Goal: Task Accomplishment & Management: Use online tool/utility

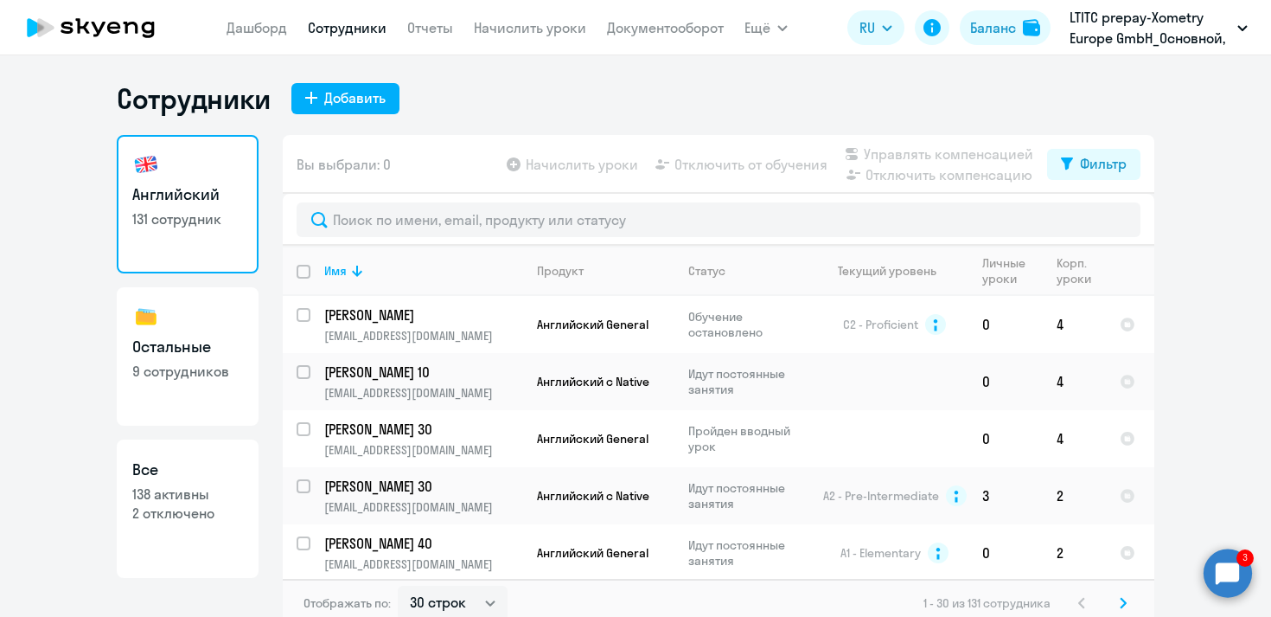
select select "30"
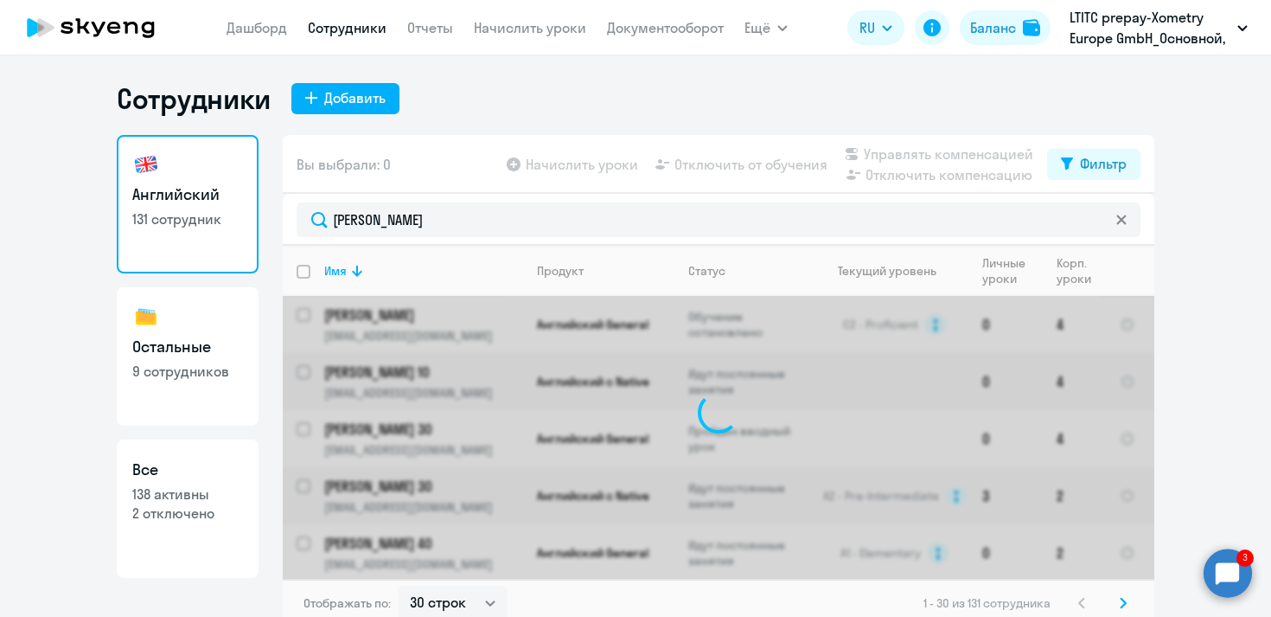
type input "malakhov"
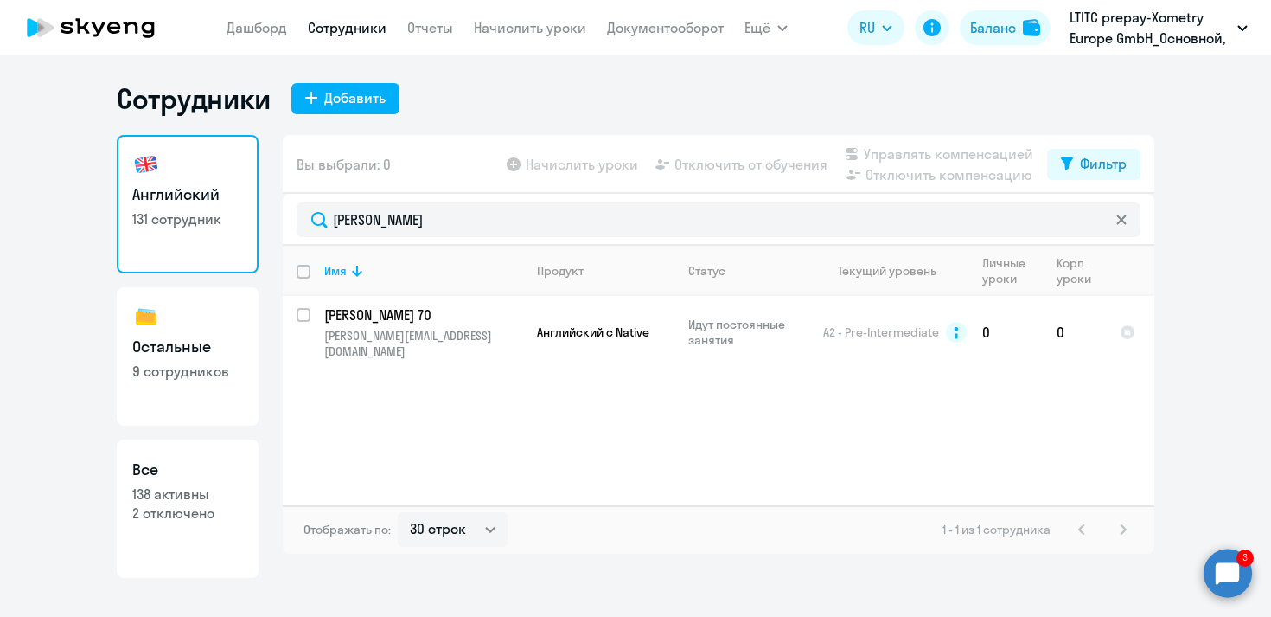
click at [553, 39] on nav "Дашборд Сотрудники Отчеты Начислить уроки Документооборот" at bounding box center [475, 27] width 497 height 35
click at [543, 29] on link "Начислить уроки" at bounding box center [530, 27] width 112 height 17
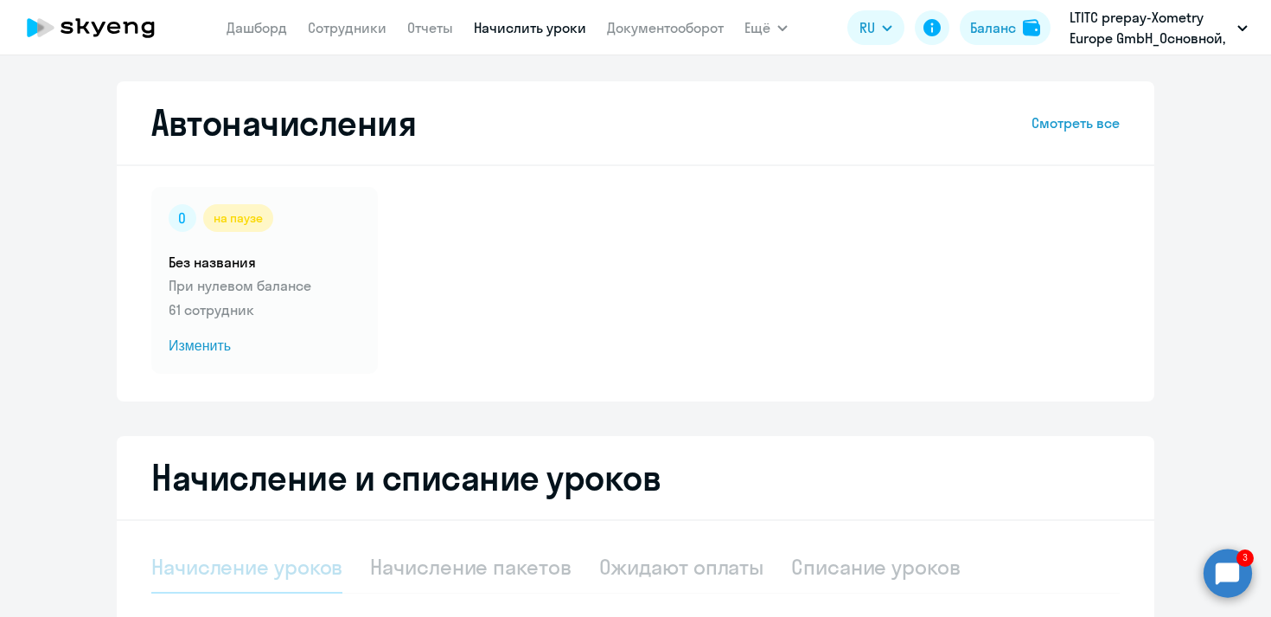
scroll to position [1, 0]
select select "10"
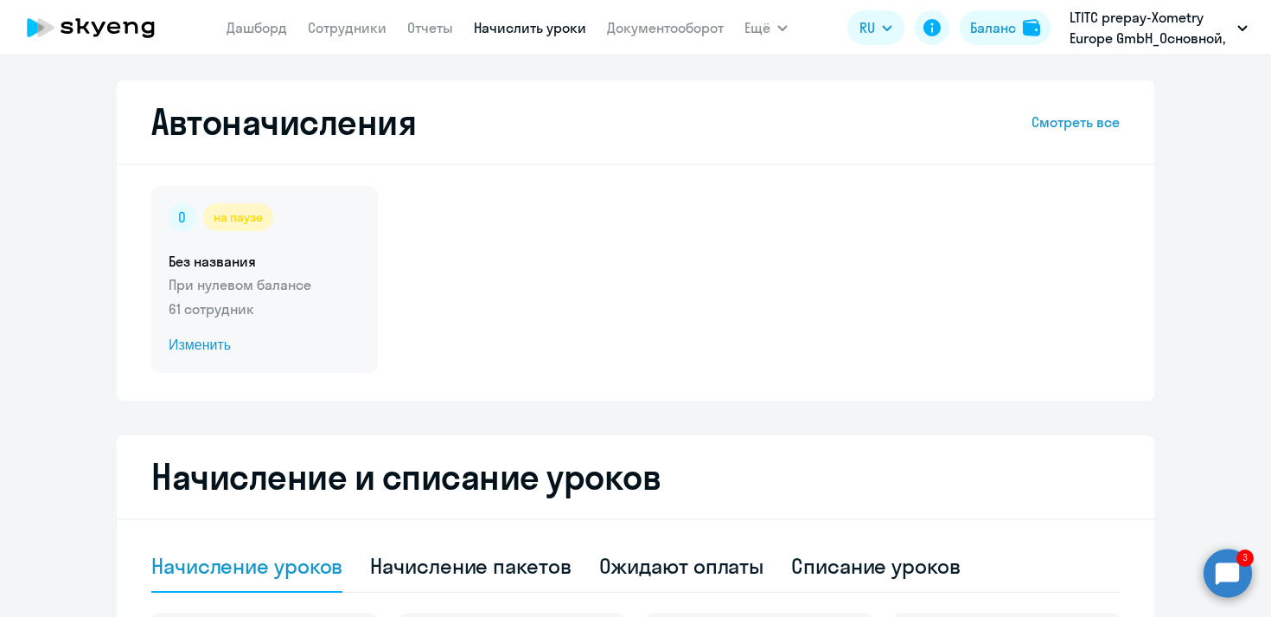
click at [304, 310] on p "61 сотрудник" at bounding box center [265, 308] width 192 height 21
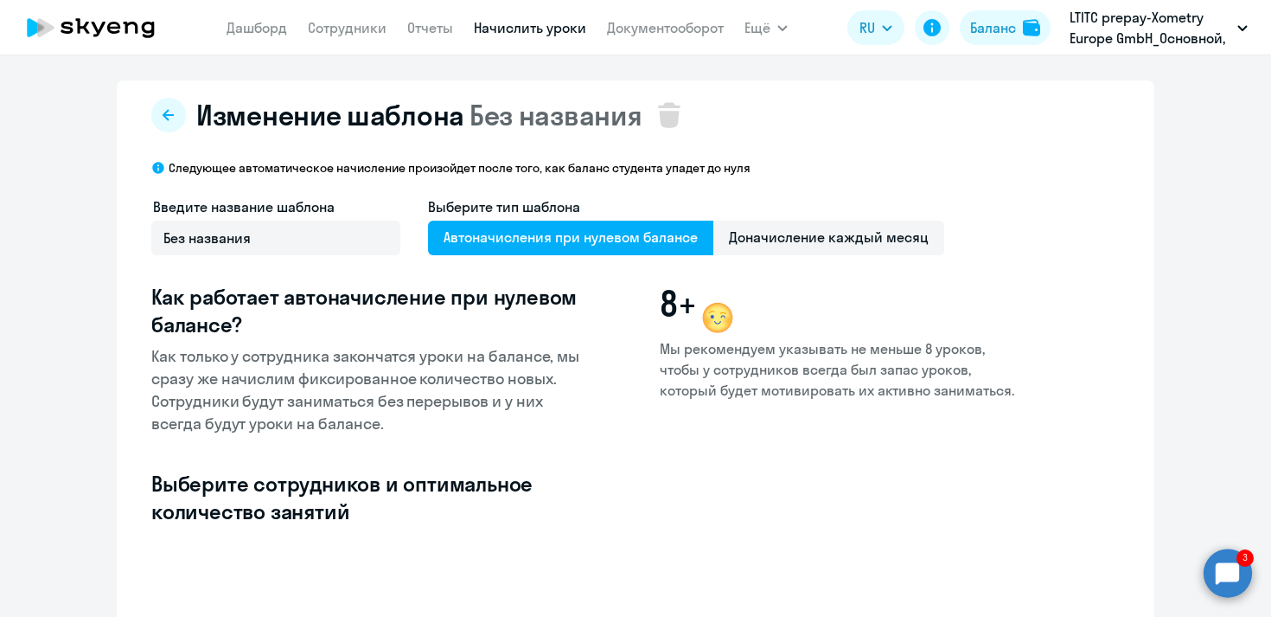
select select "10"
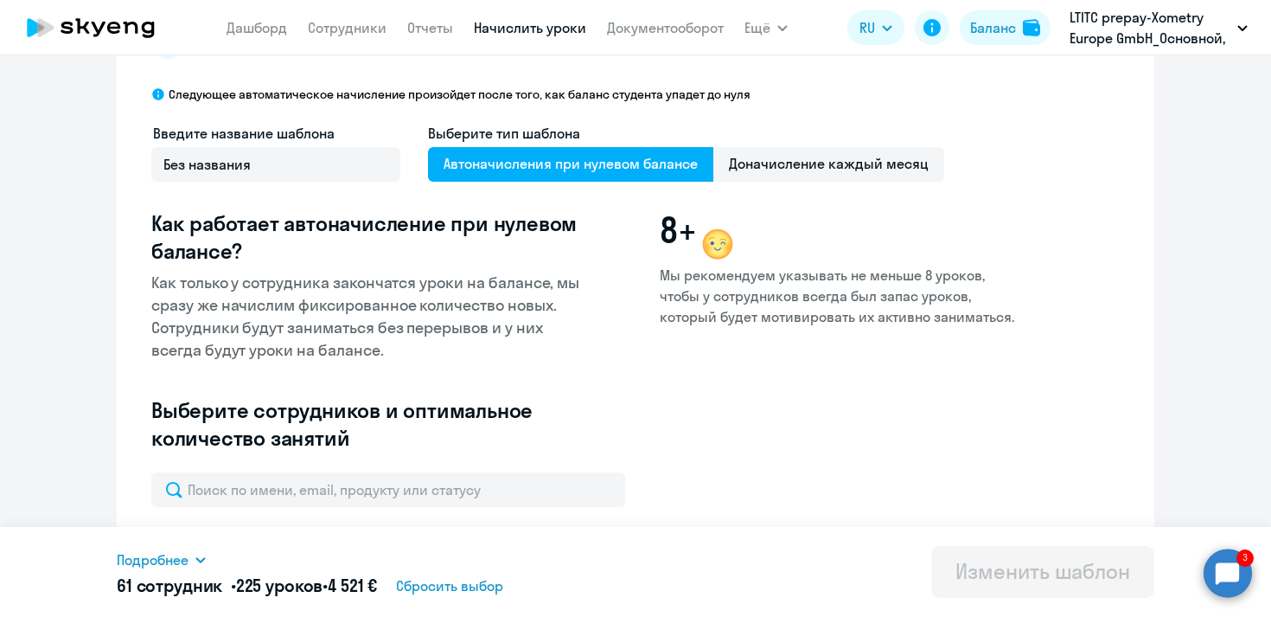
scroll to position [304, 0]
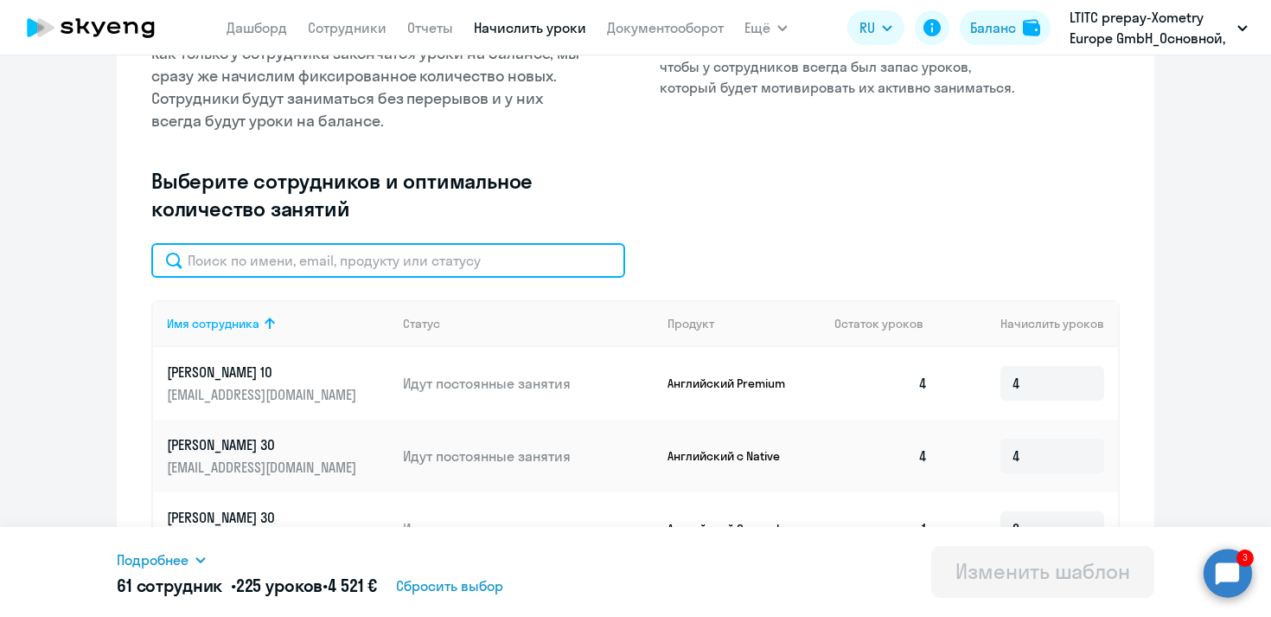
click at [328, 265] on input "text" at bounding box center [388, 260] width 474 height 35
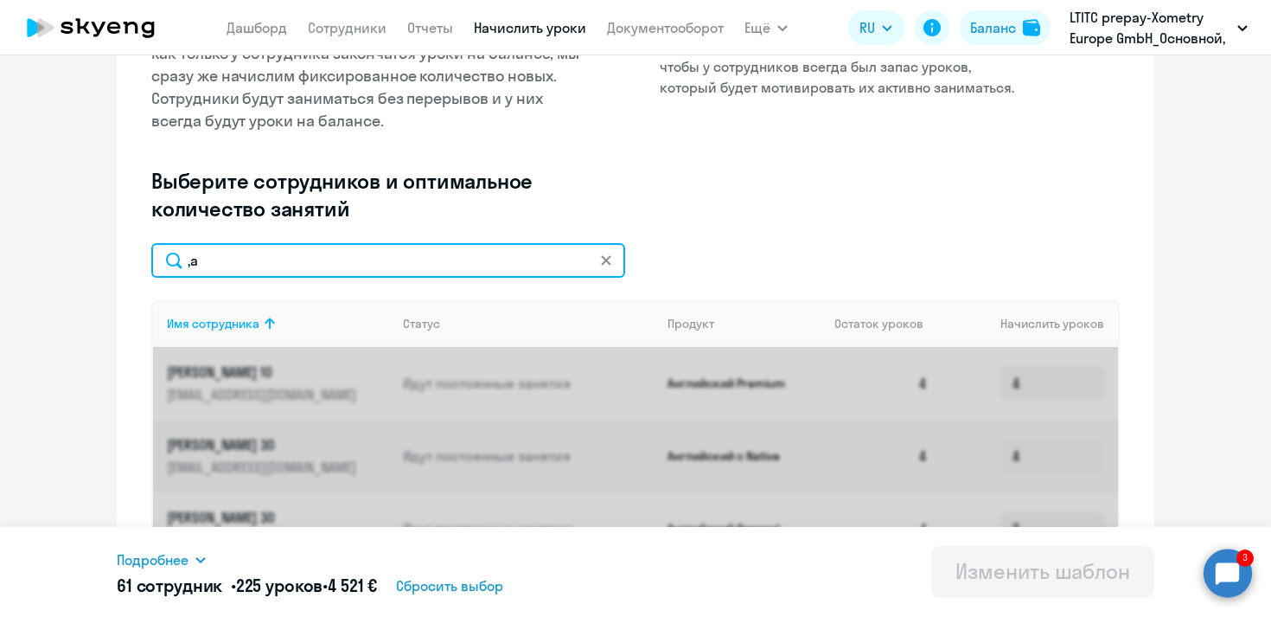
type input ","
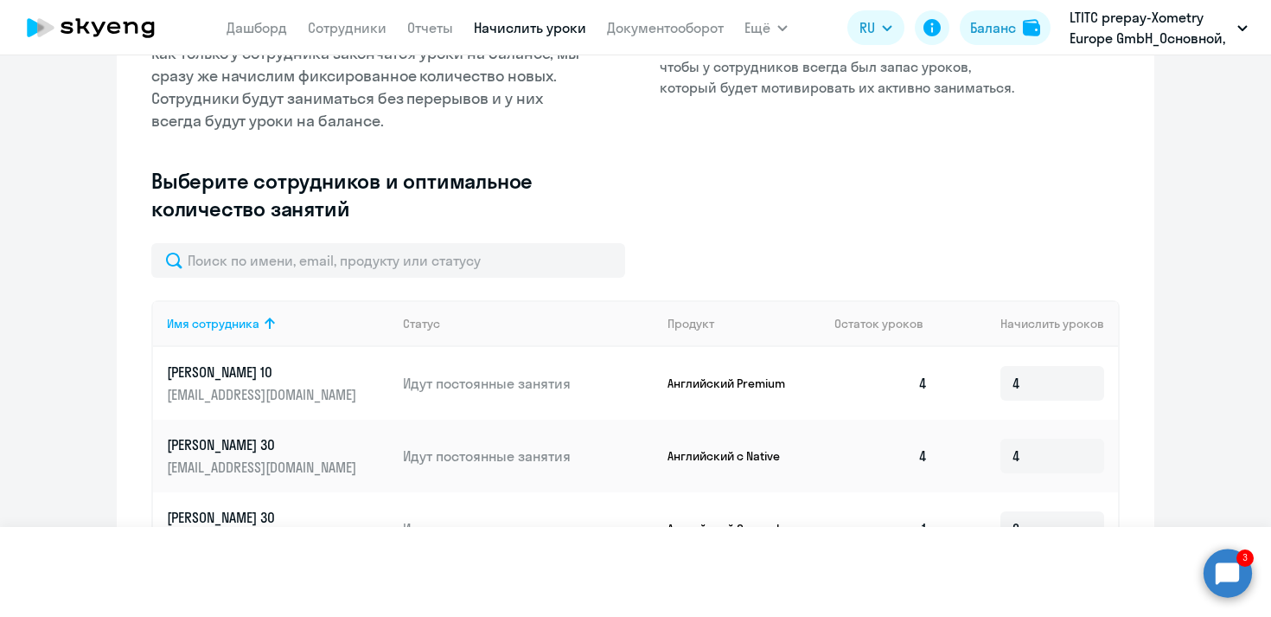
scroll to position [252, 0]
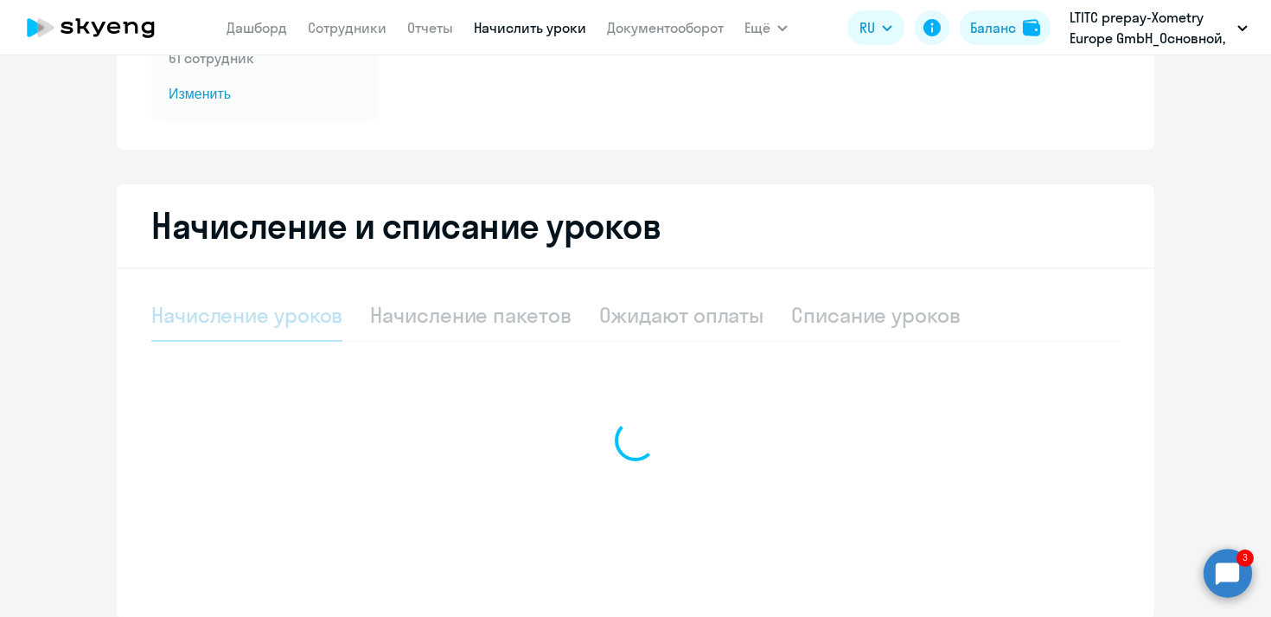
select select "10"
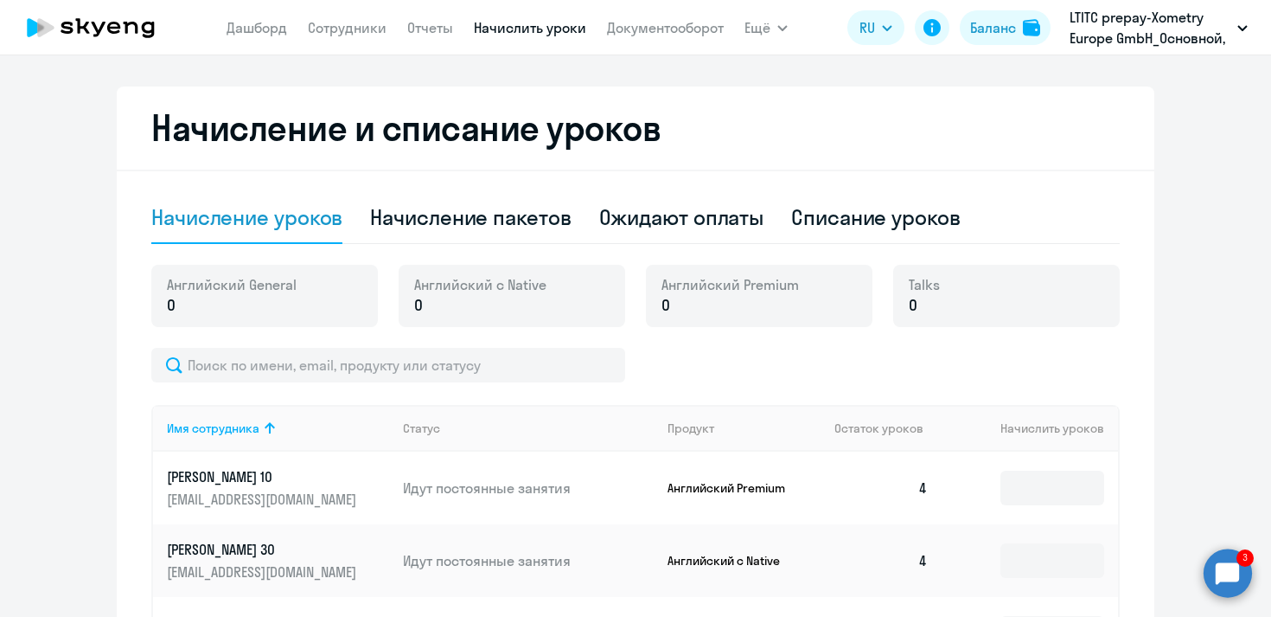
scroll to position [412, 0]
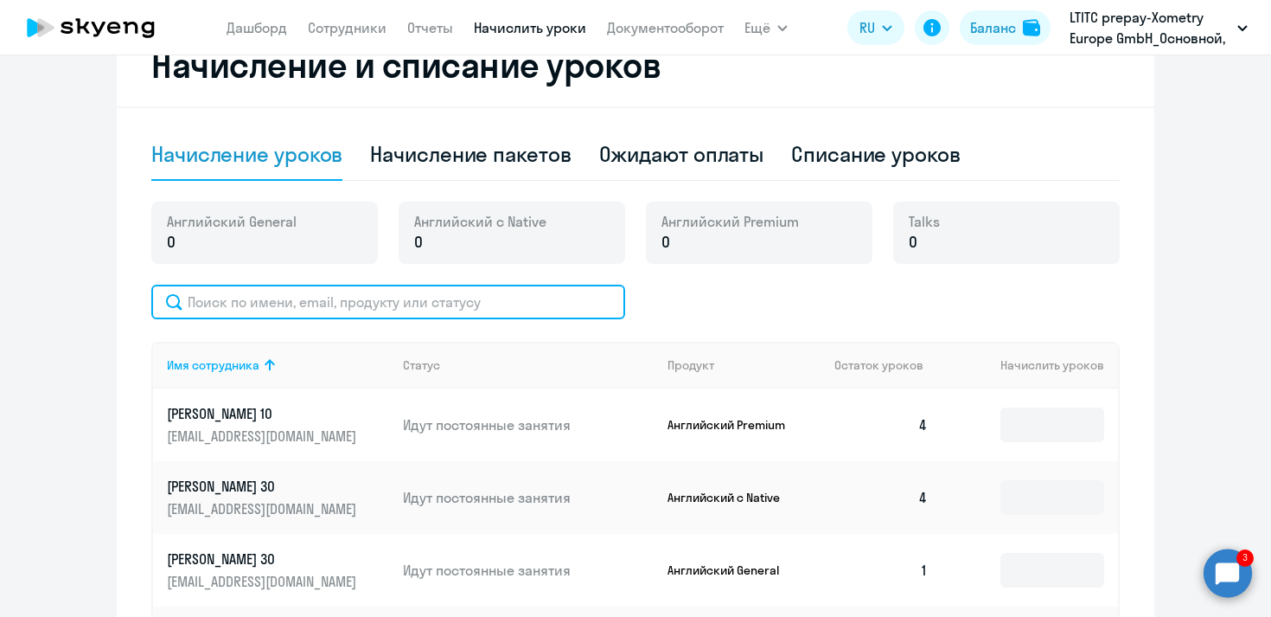
click at [329, 317] on input "text" at bounding box center [388, 301] width 474 height 35
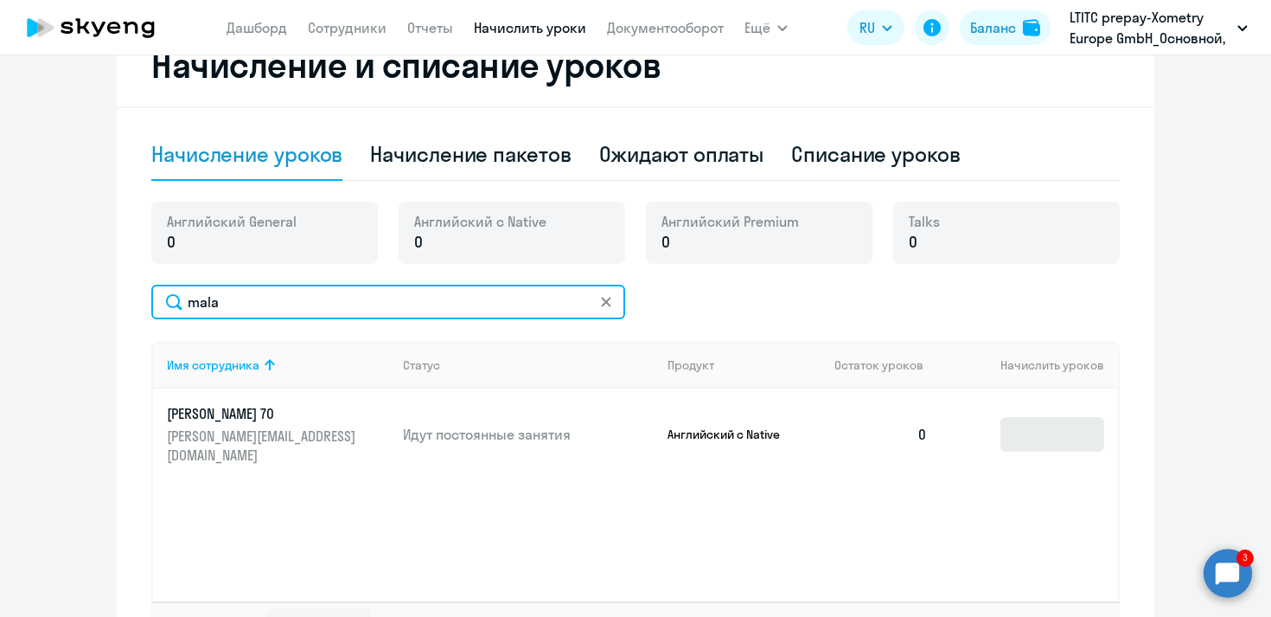
type input "mala"
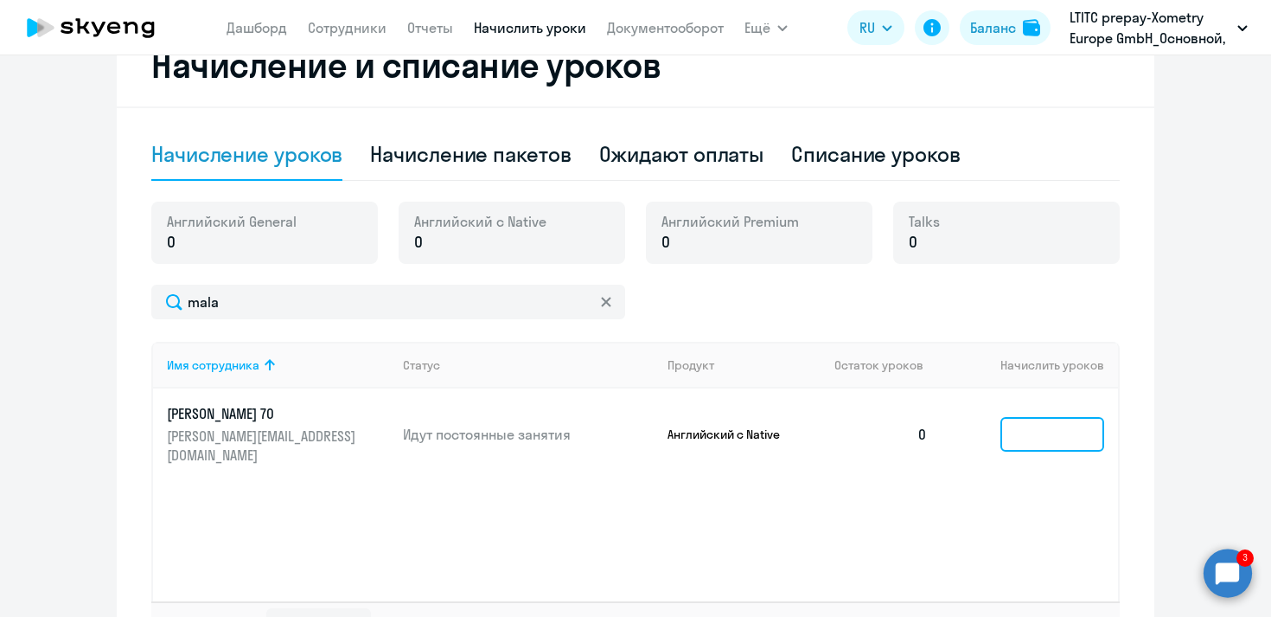
click at [1074, 427] on input at bounding box center [1052, 434] width 104 height 35
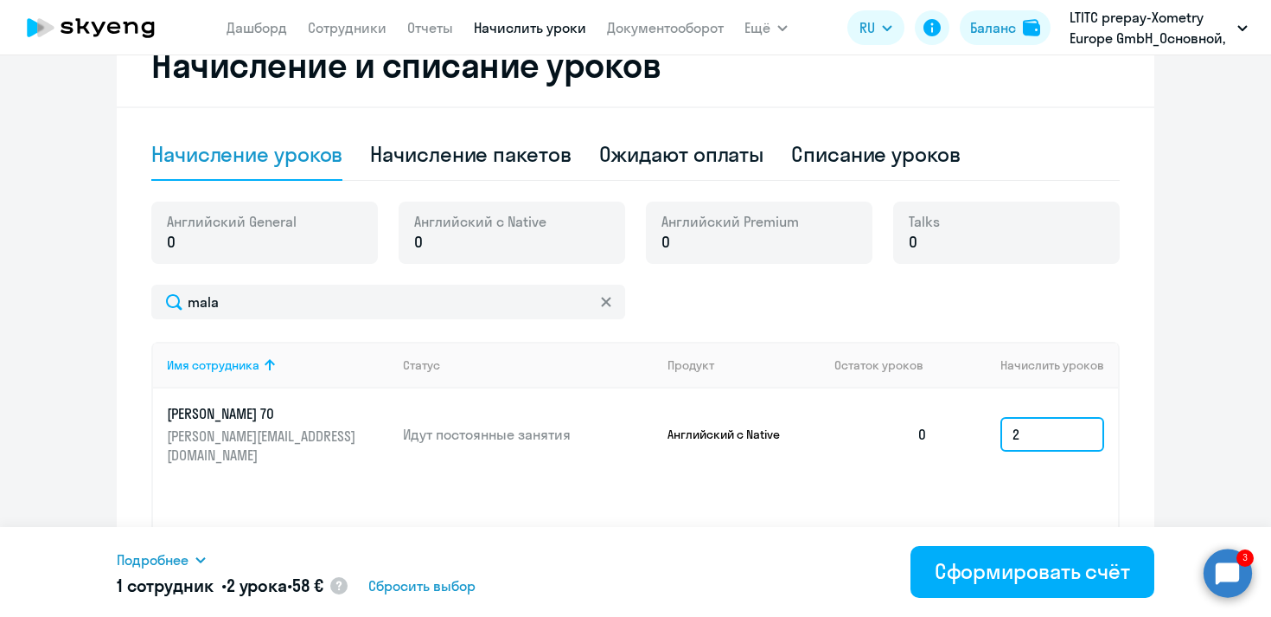
scroll to position [443, 0]
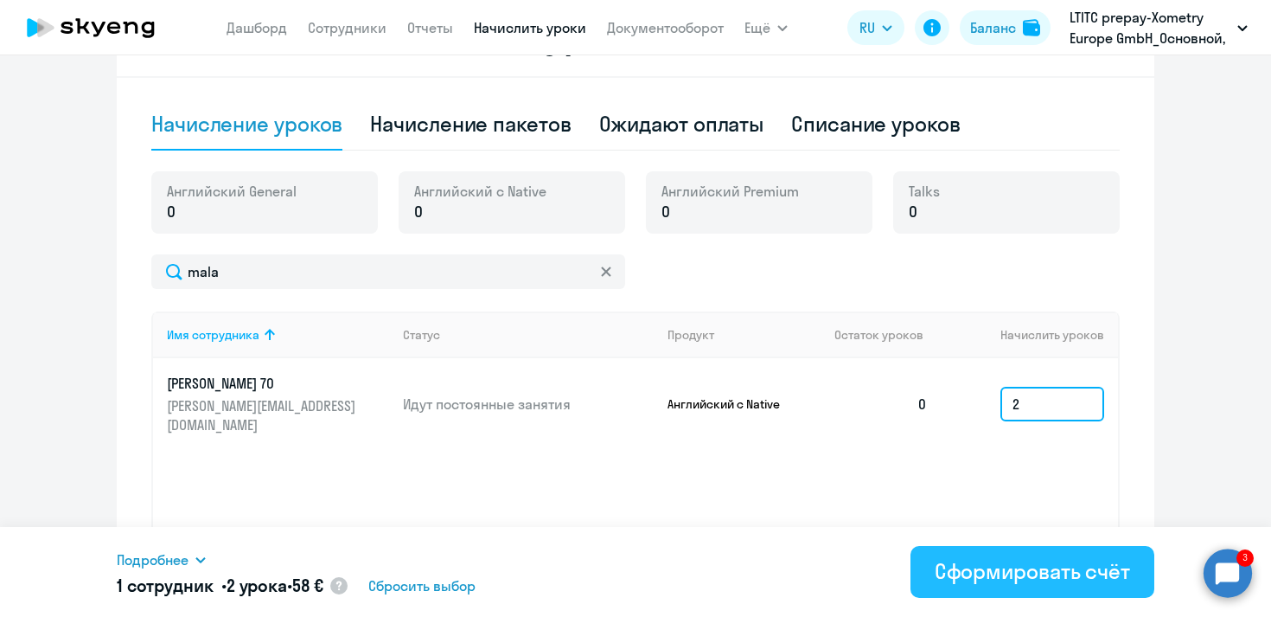
type input "2"
click at [1005, 562] on div "Сформировать счёт" at bounding box center [1032, 571] width 195 height 28
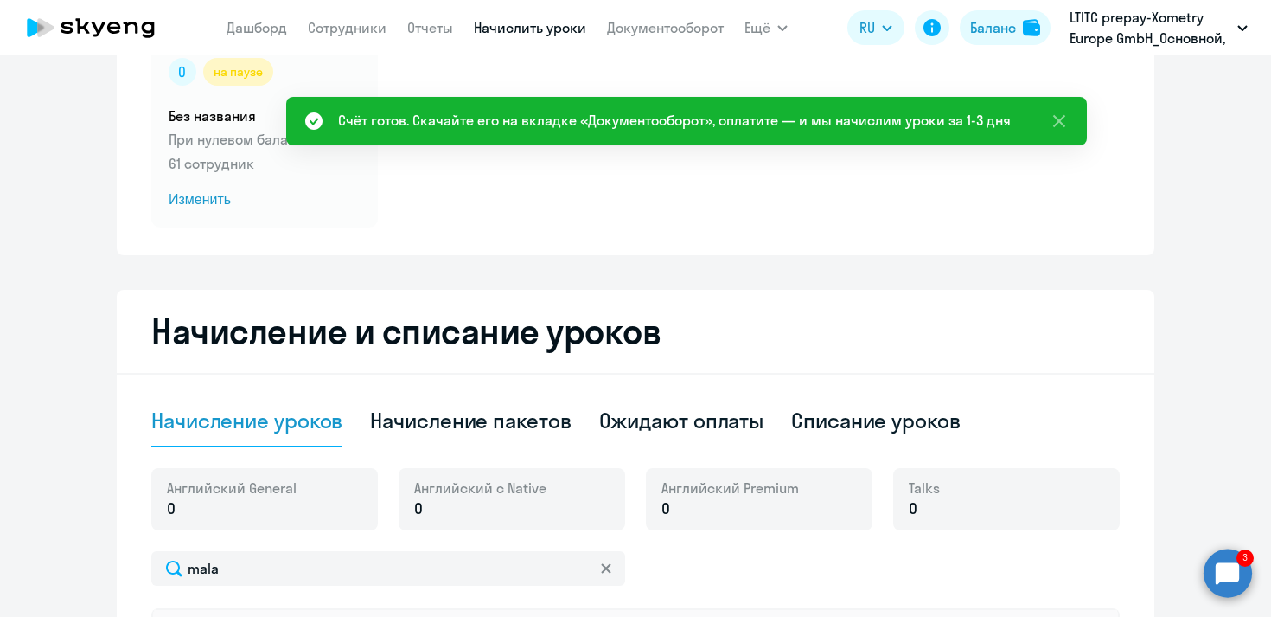
scroll to position [0, 0]
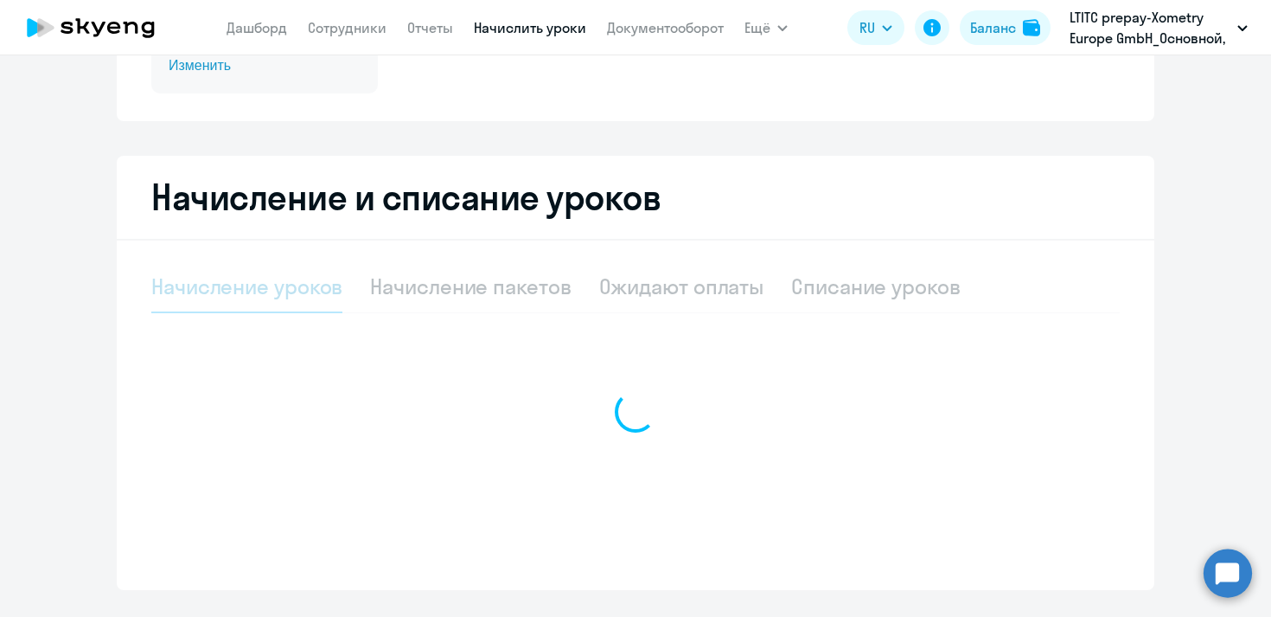
select select "10"
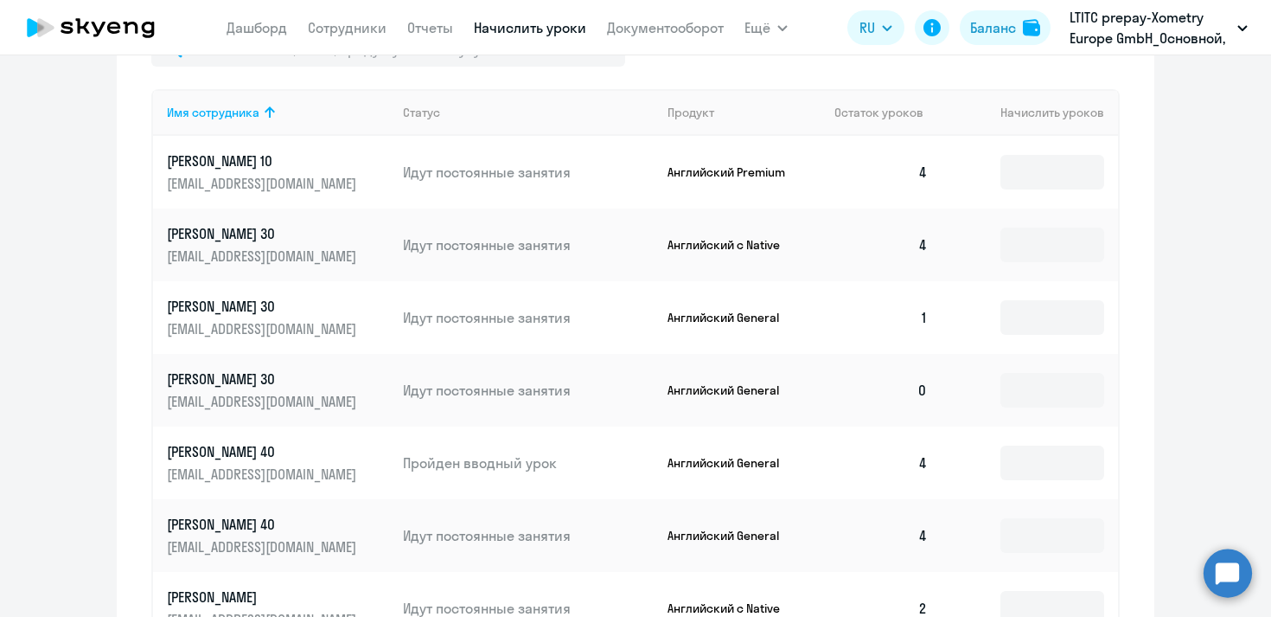
scroll to position [704, 0]
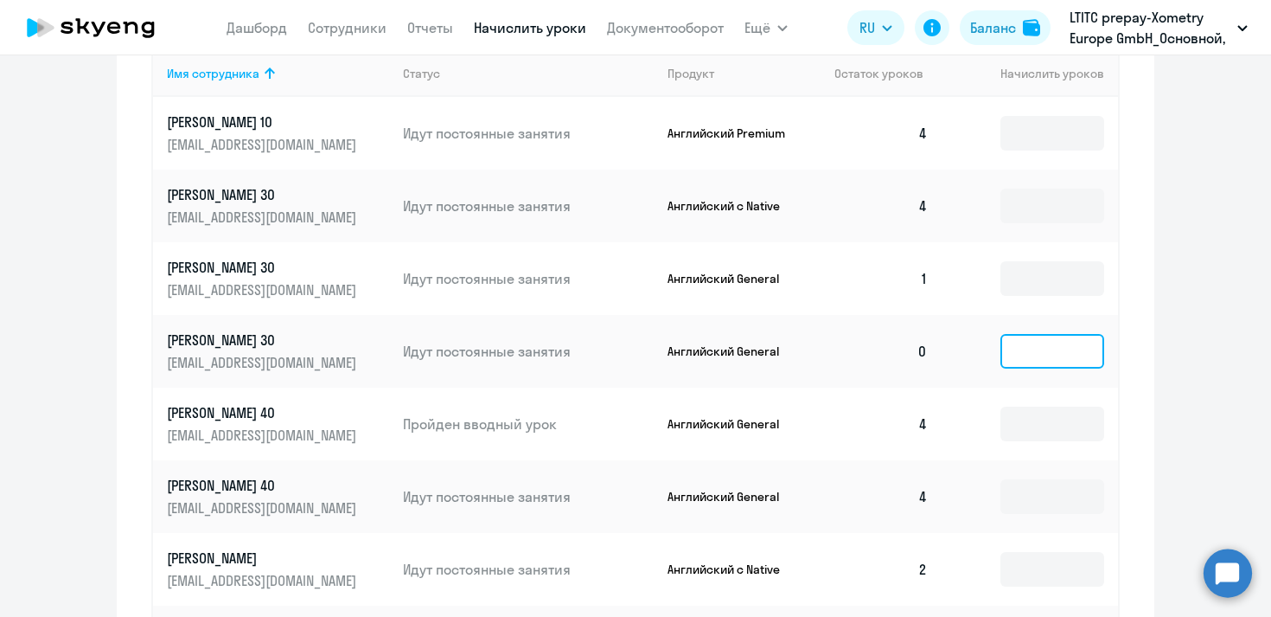
click at [1017, 343] on input at bounding box center [1052, 351] width 104 height 35
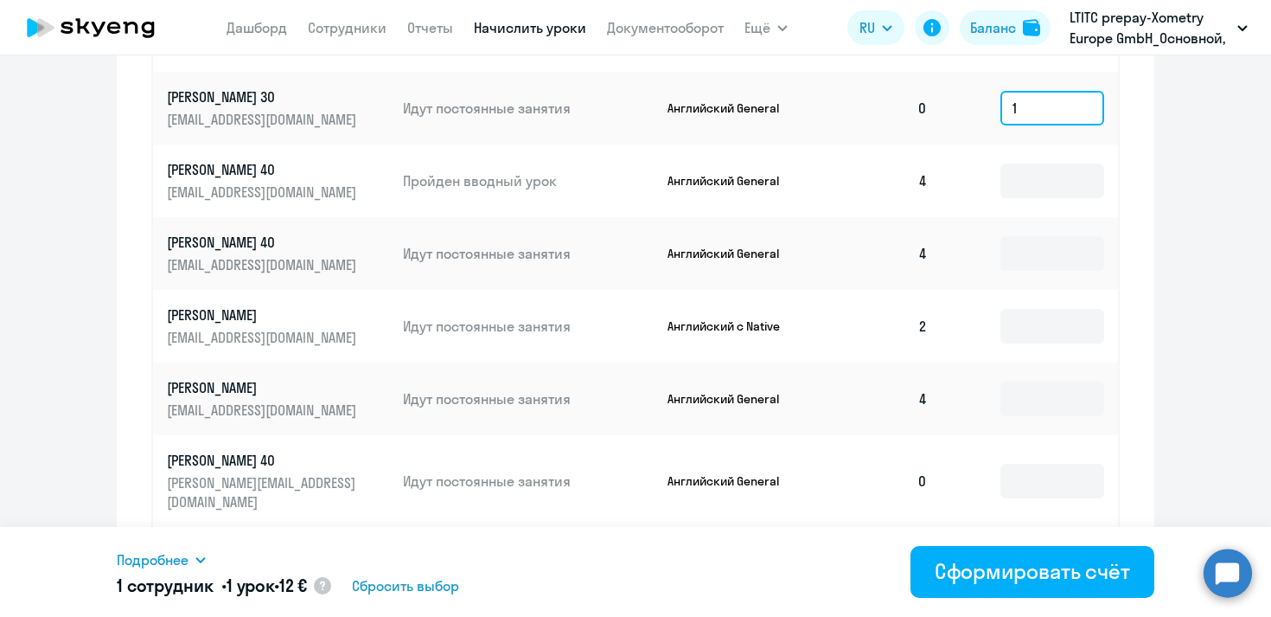
scroll to position [1056, 0]
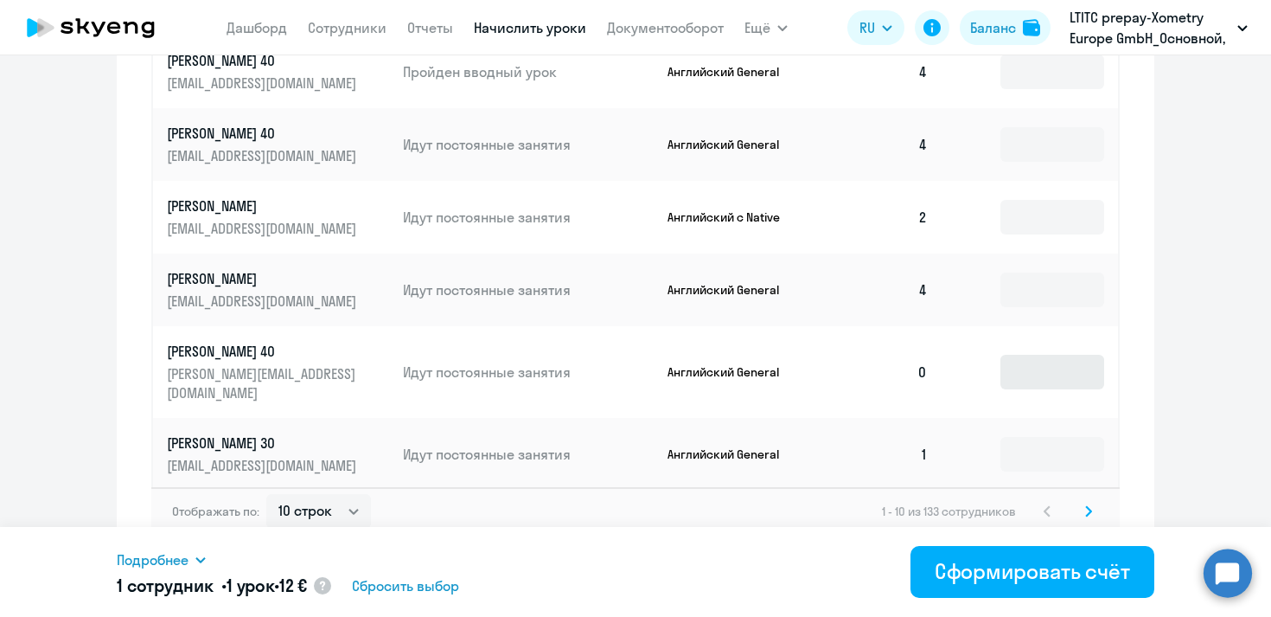
type input "1"
click at [1044, 368] on input at bounding box center [1052, 372] width 104 height 35
type input "1"
click at [1090, 506] on icon at bounding box center [1088, 511] width 5 height 10
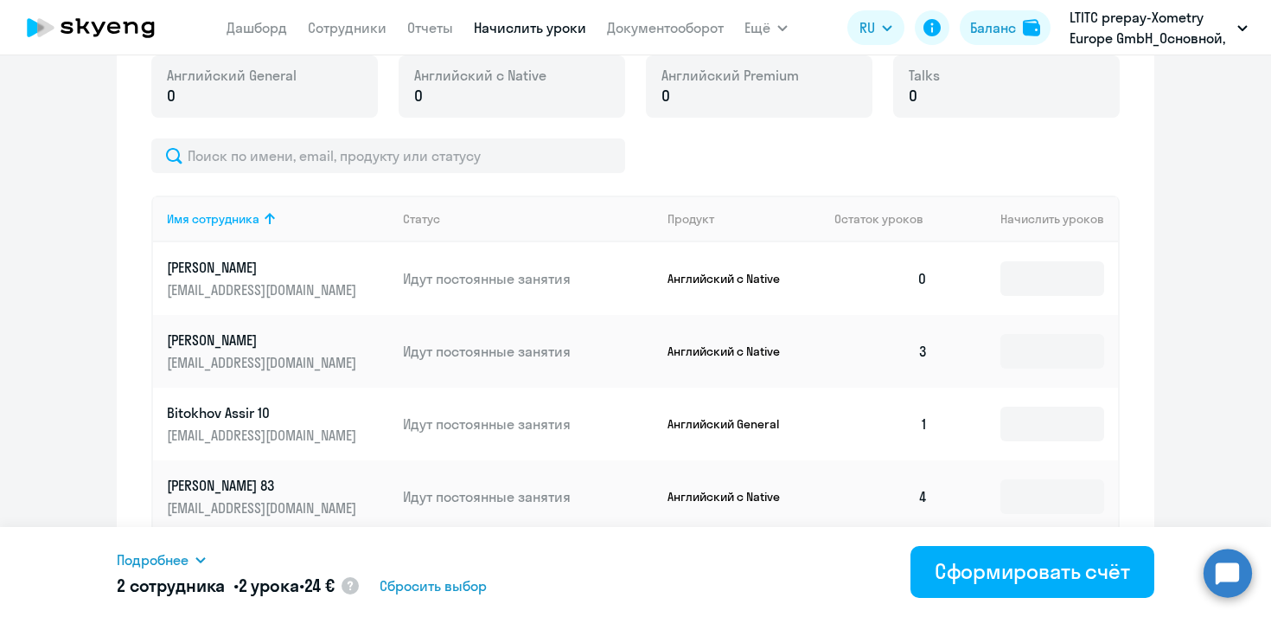
scroll to position [558, 0]
click at [1031, 284] on input at bounding box center [1052, 279] width 104 height 35
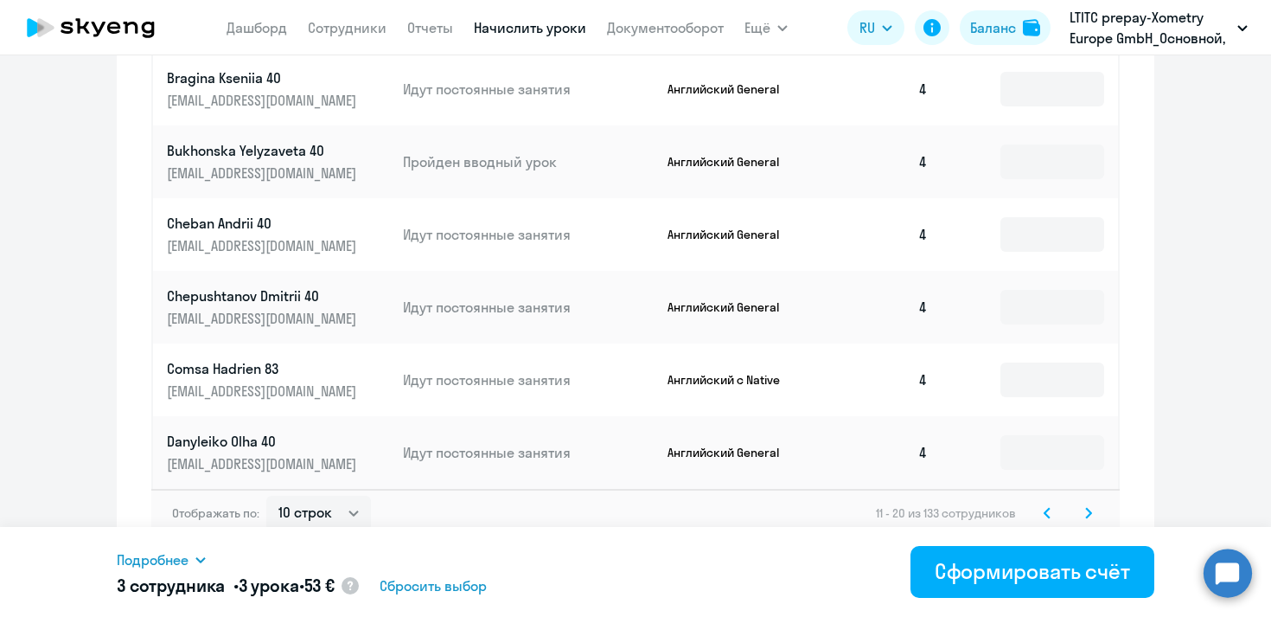
scroll to position [1056, 0]
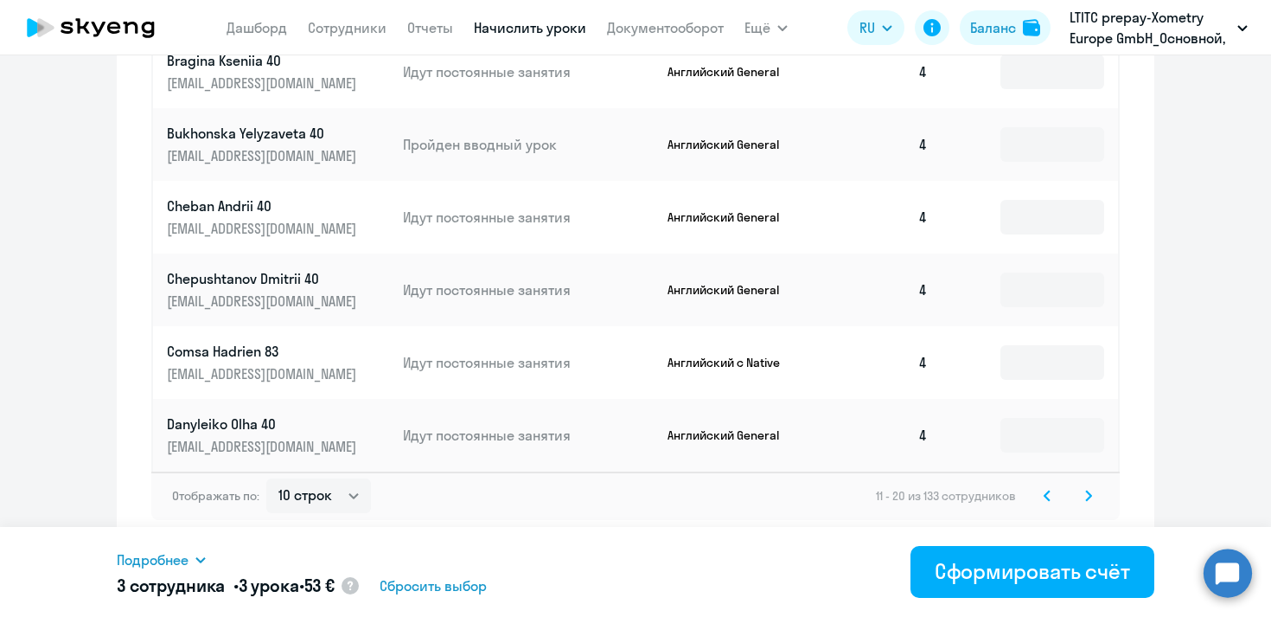
type input "1"
click at [1092, 503] on svg-icon at bounding box center [1088, 495] width 21 height 21
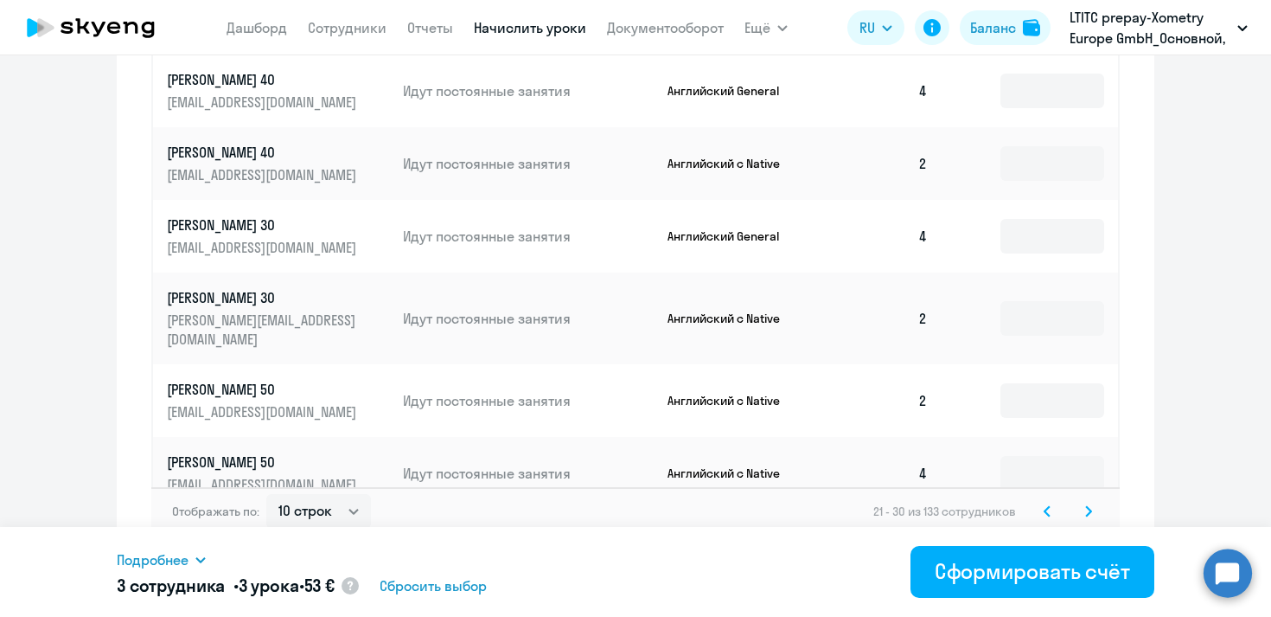
click at [1091, 501] on svg-icon at bounding box center [1088, 511] width 21 height 21
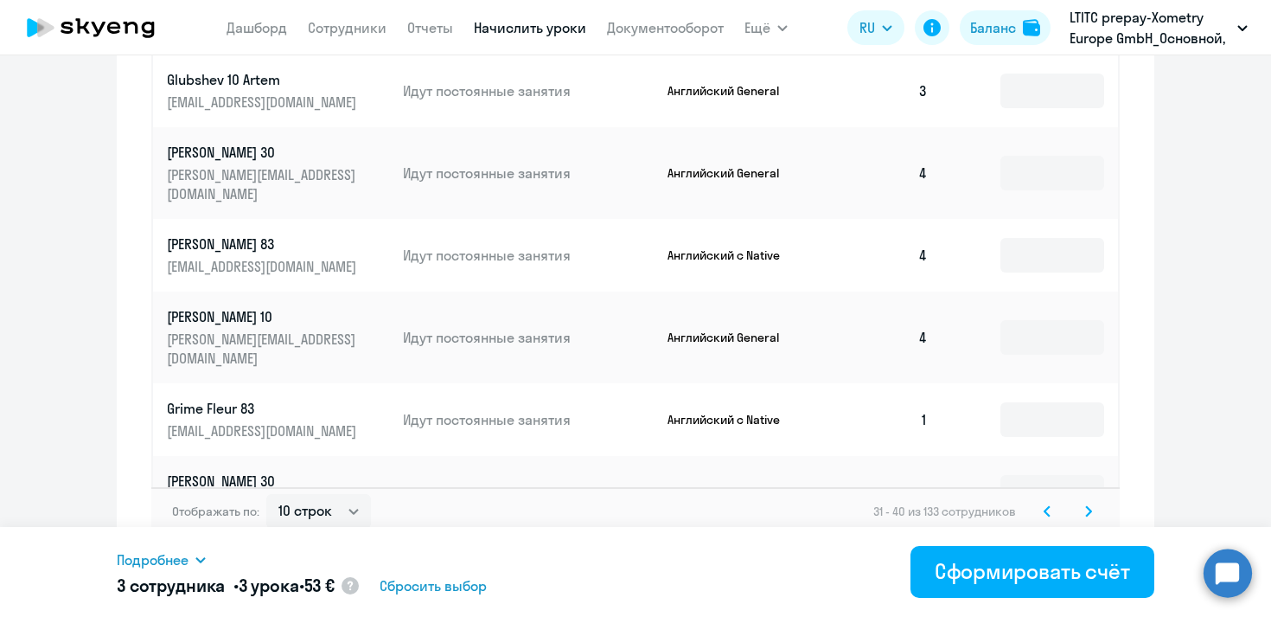
click at [1094, 508] on div "Отображать по: 10 строк 30 строк 50 строк 31 - 40 из 133 сотрудников" at bounding box center [635, 511] width 968 height 48
click at [1086, 501] on svg-icon at bounding box center [1088, 511] width 21 height 21
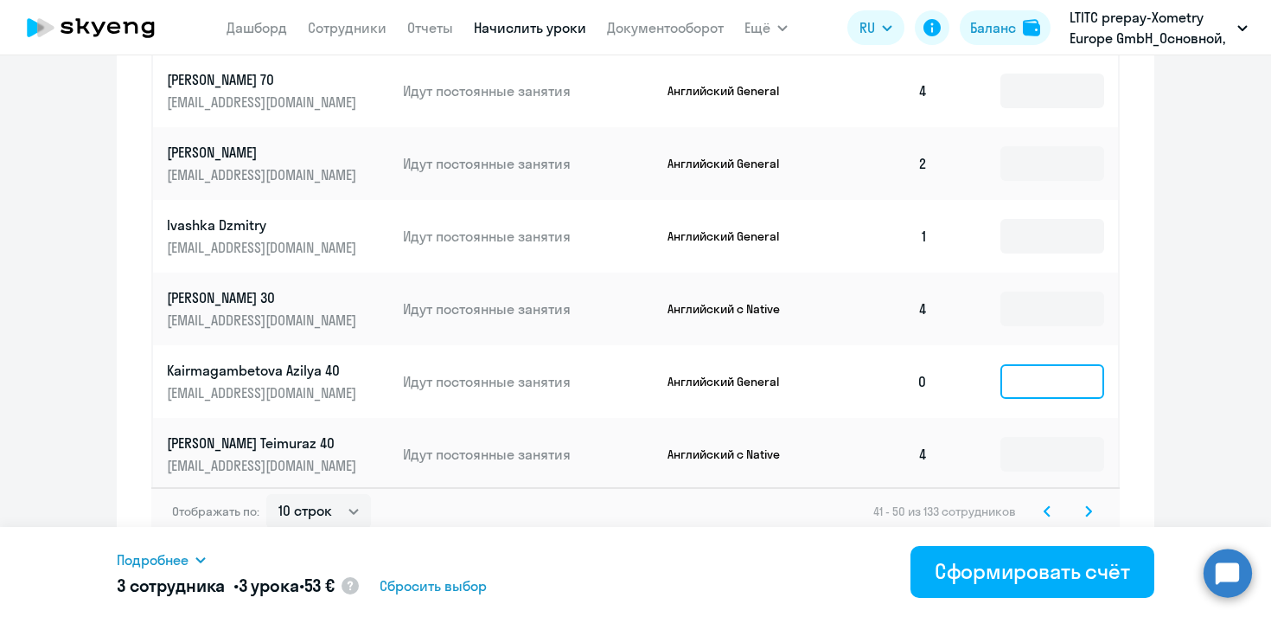
click at [1048, 367] on input at bounding box center [1052, 381] width 104 height 35
type input "2"
click at [1089, 505] on icon at bounding box center [1088, 511] width 7 height 12
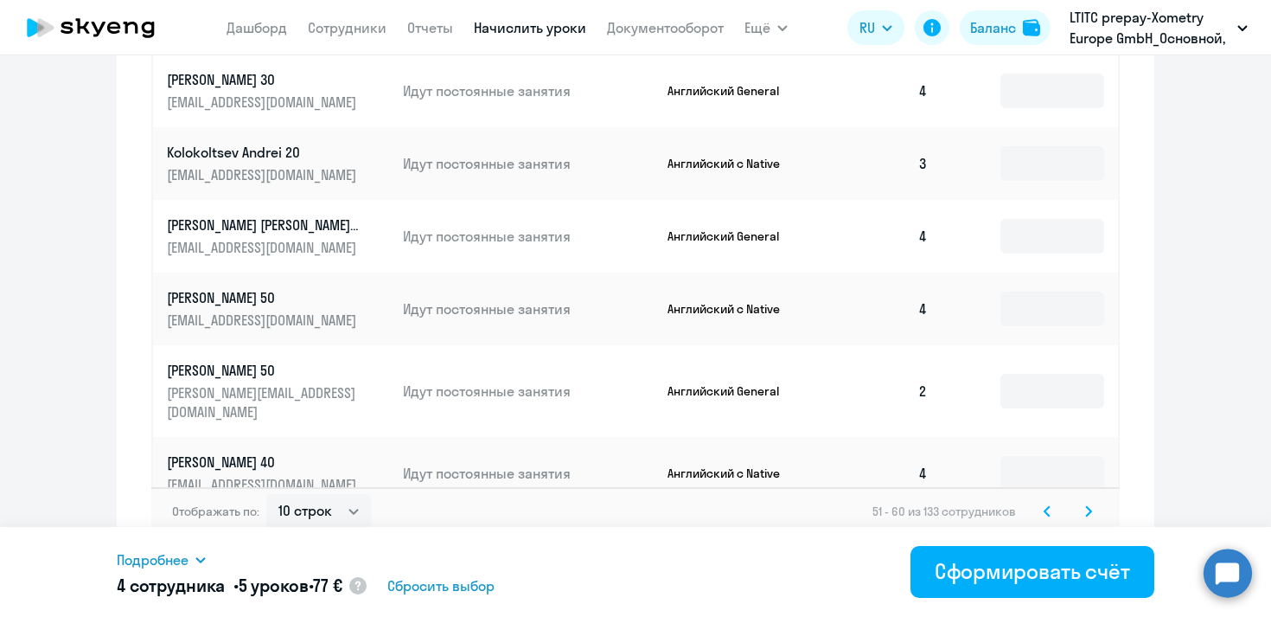
click at [1097, 501] on svg-icon at bounding box center [1088, 511] width 21 height 21
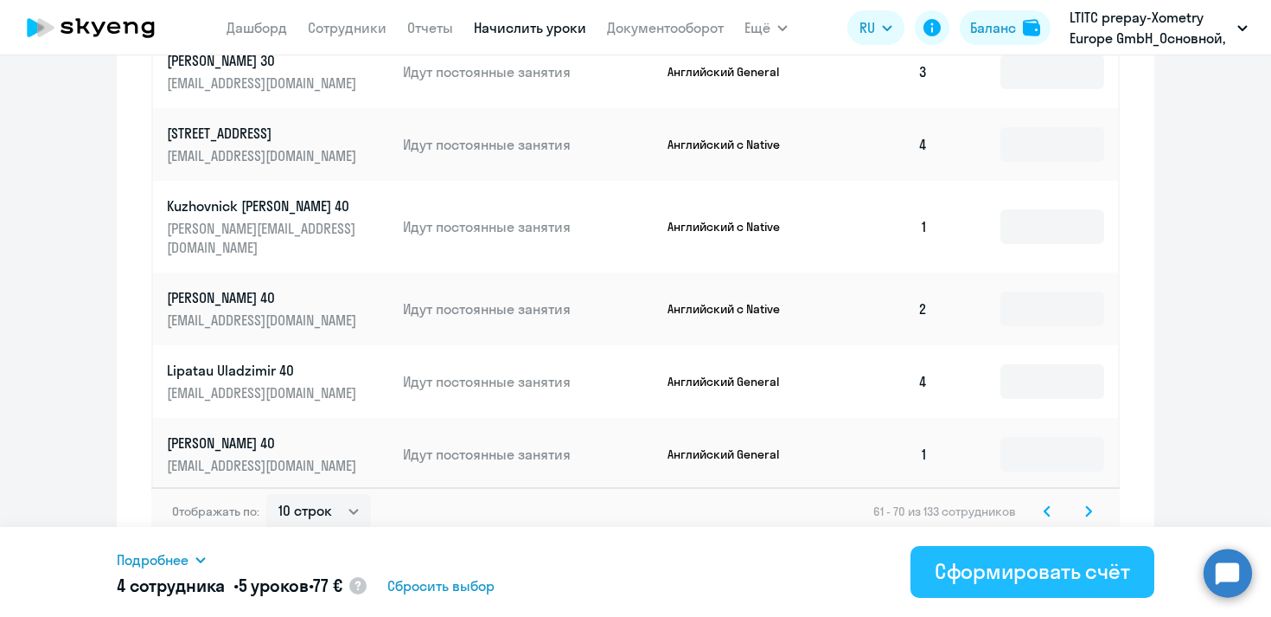
click at [1053, 585] on button "Сформировать счёт" at bounding box center [1033, 572] width 244 height 52
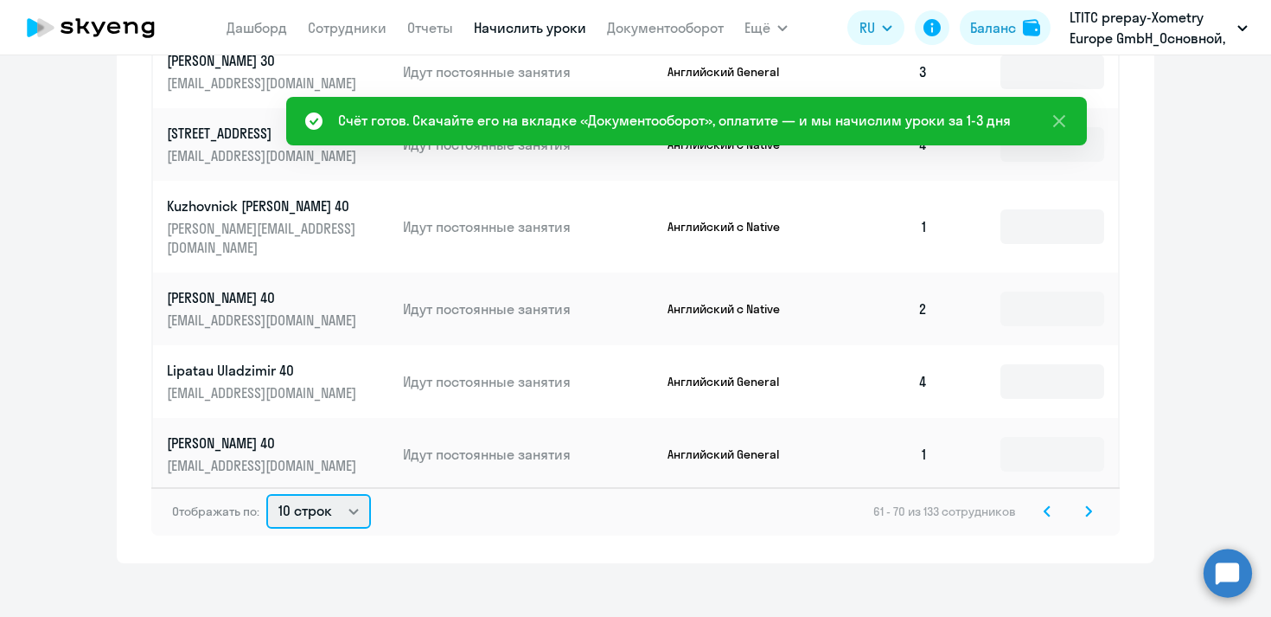
click at [302, 497] on select "10 строк 30 строк 50 строк" at bounding box center [318, 511] width 105 height 35
select select "50"
click at [266, 494] on select "10 строк 30 строк 50 строк" at bounding box center [318, 511] width 105 height 35
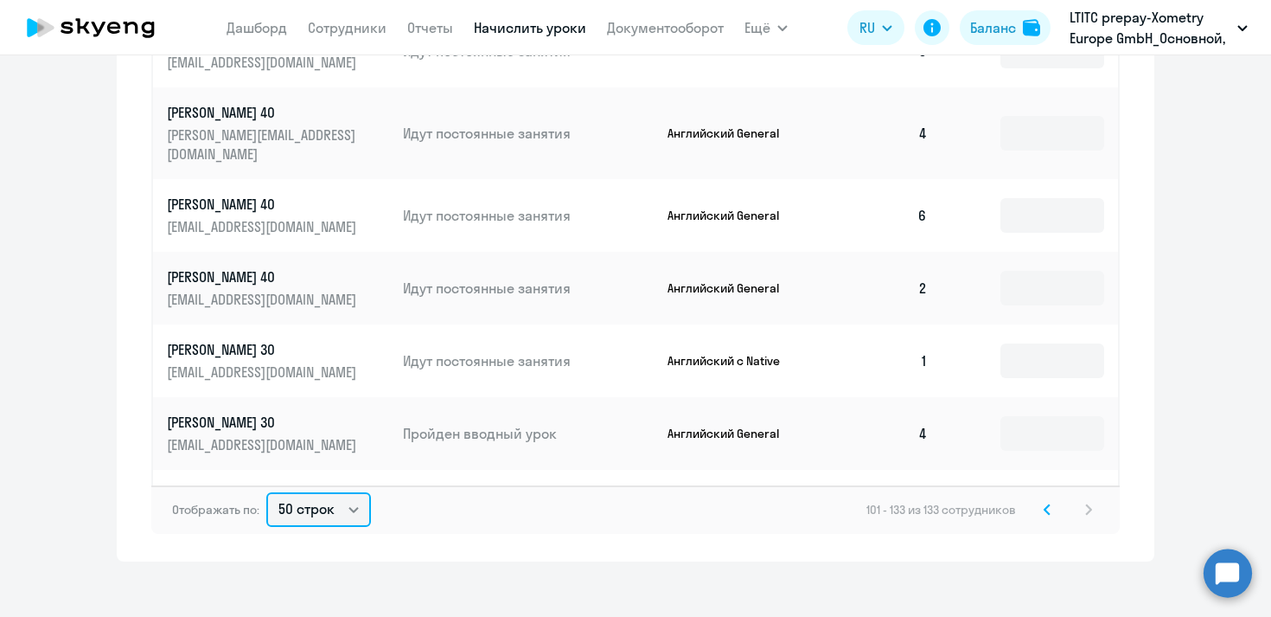
scroll to position [1071, 0]
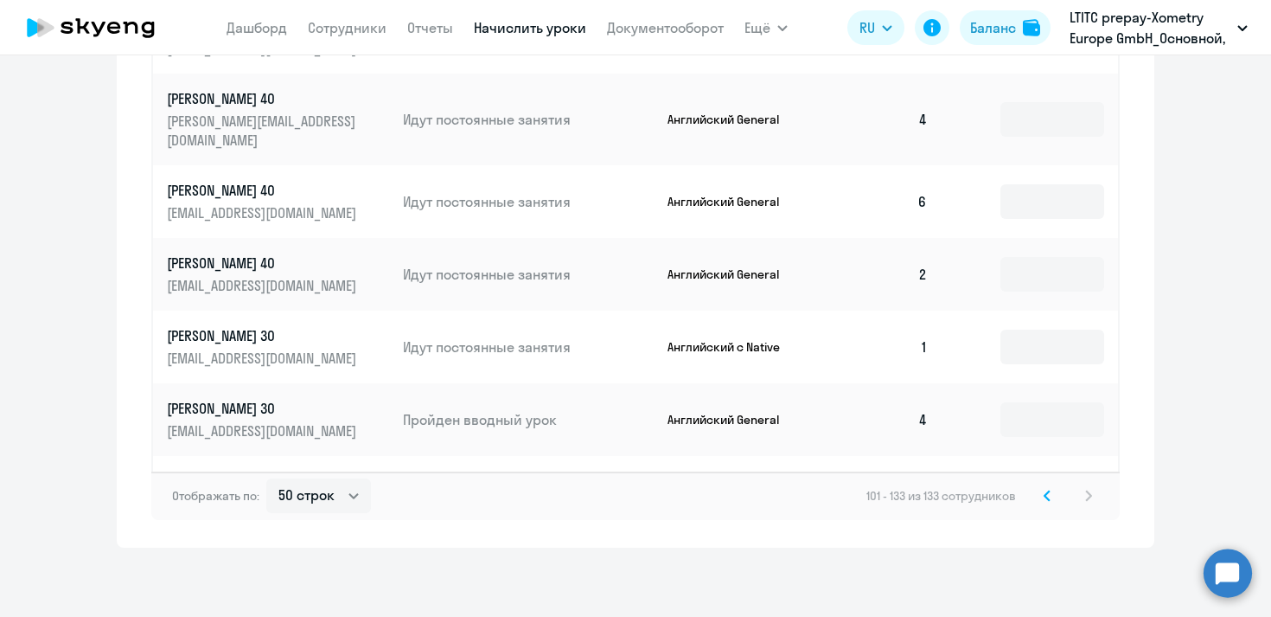
click at [1049, 494] on icon at bounding box center [1047, 495] width 7 height 12
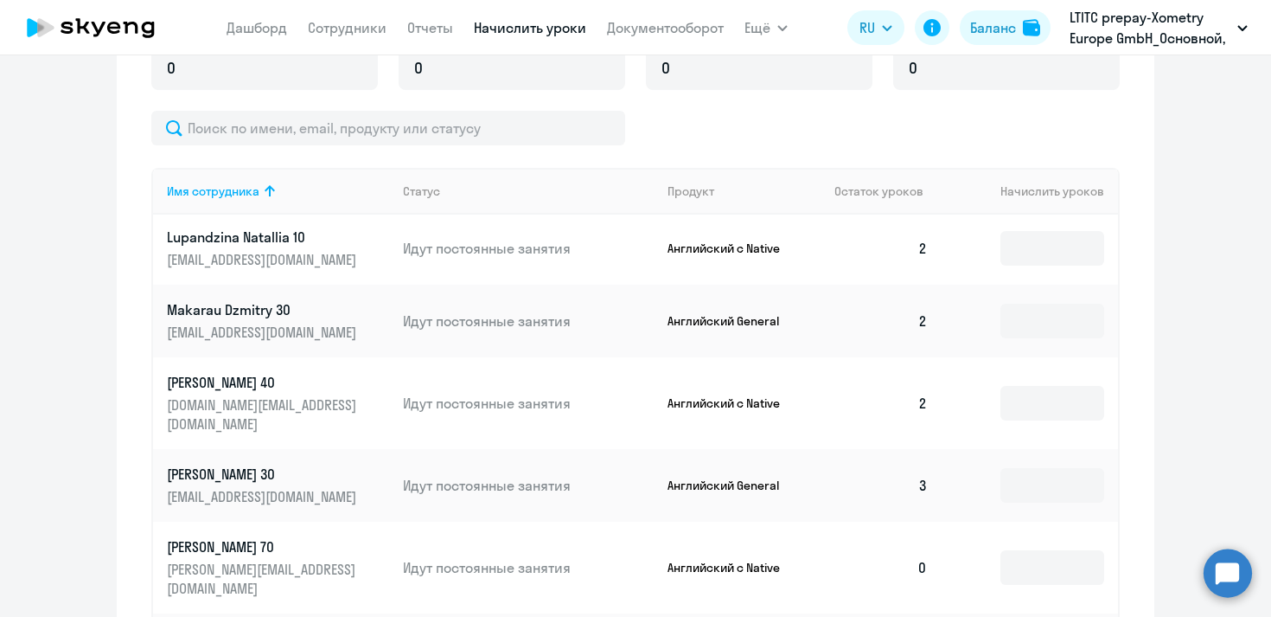
scroll to position [1687, 0]
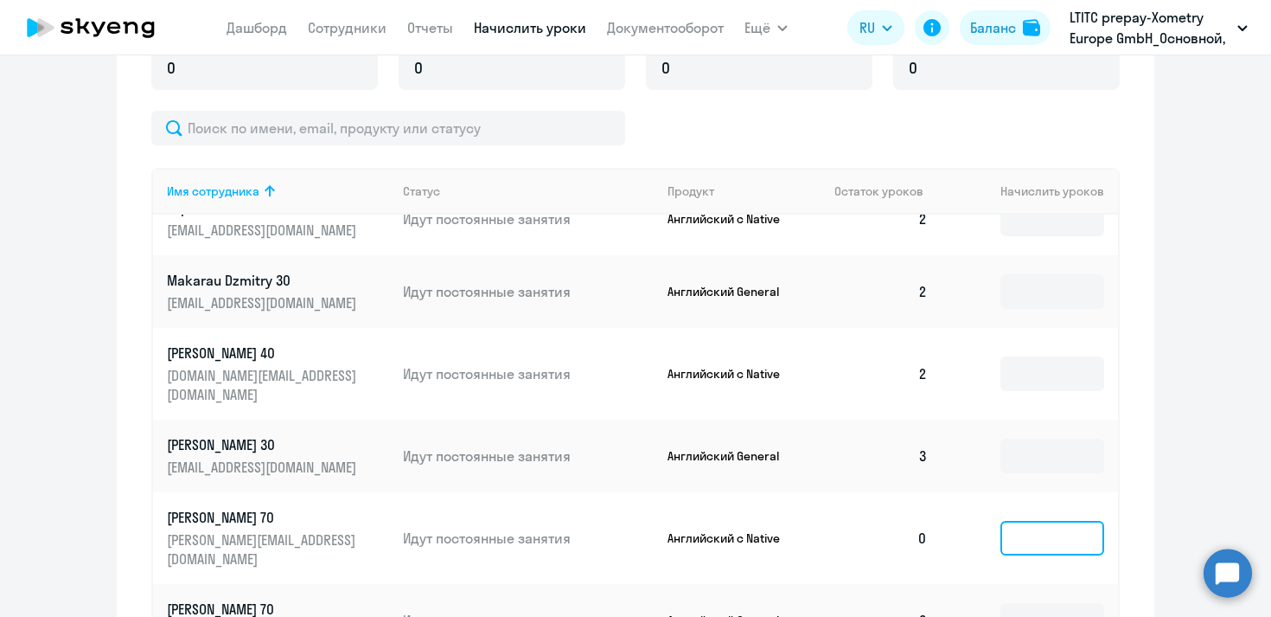
click at [1052, 521] on input at bounding box center [1052, 538] width 104 height 35
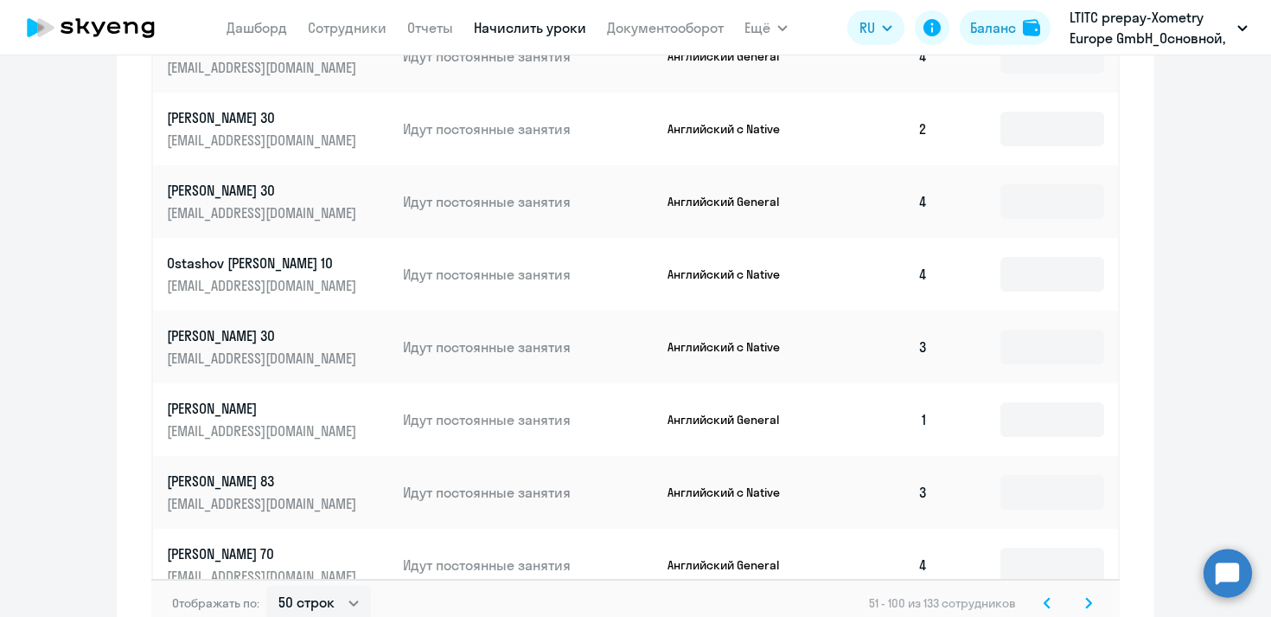
scroll to position [1071, 0]
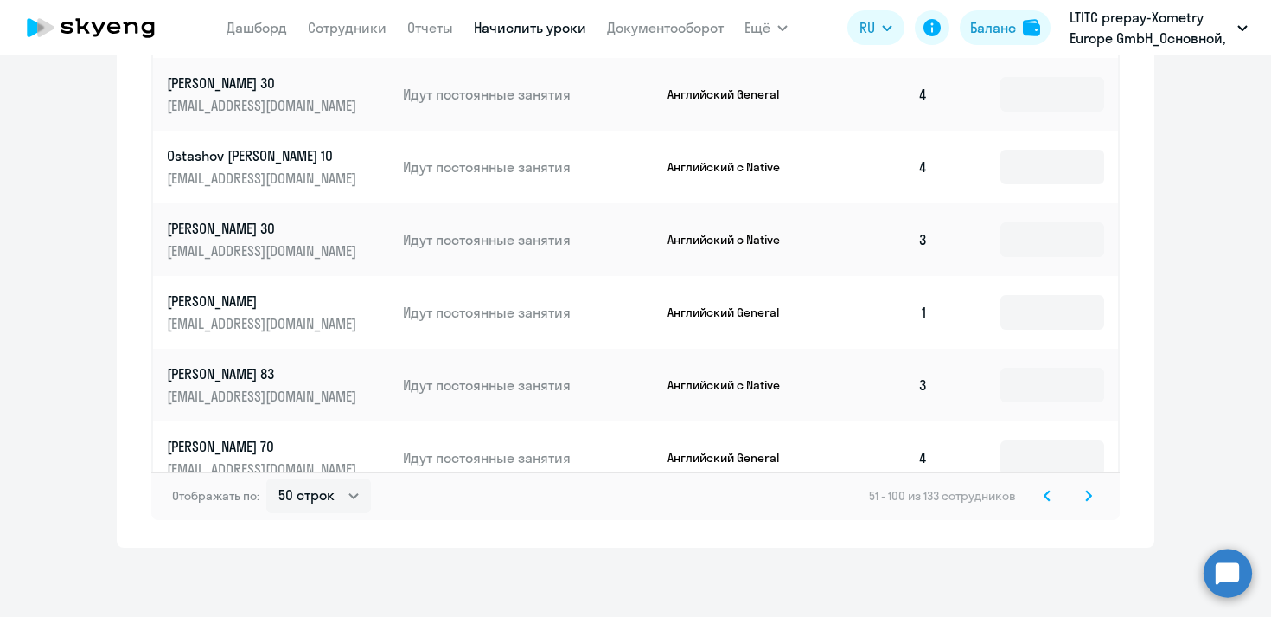
click at [1037, 502] on svg-icon at bounding box center [1047, 495] width 21 height 21
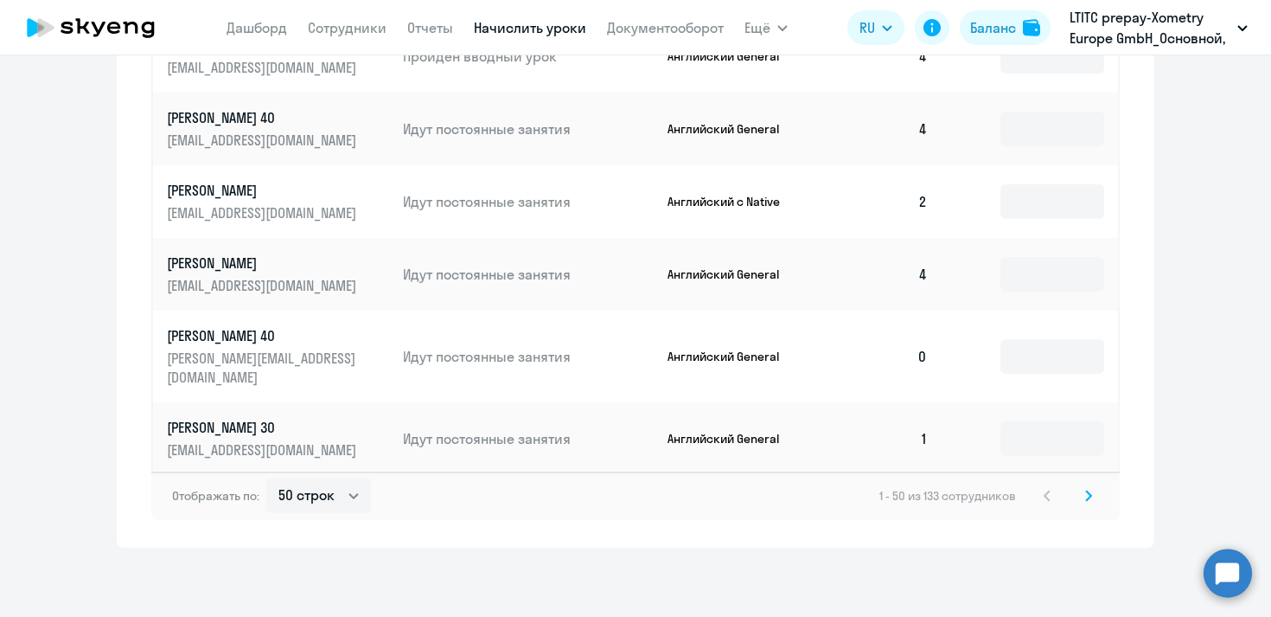
scroll to position [0, 0]
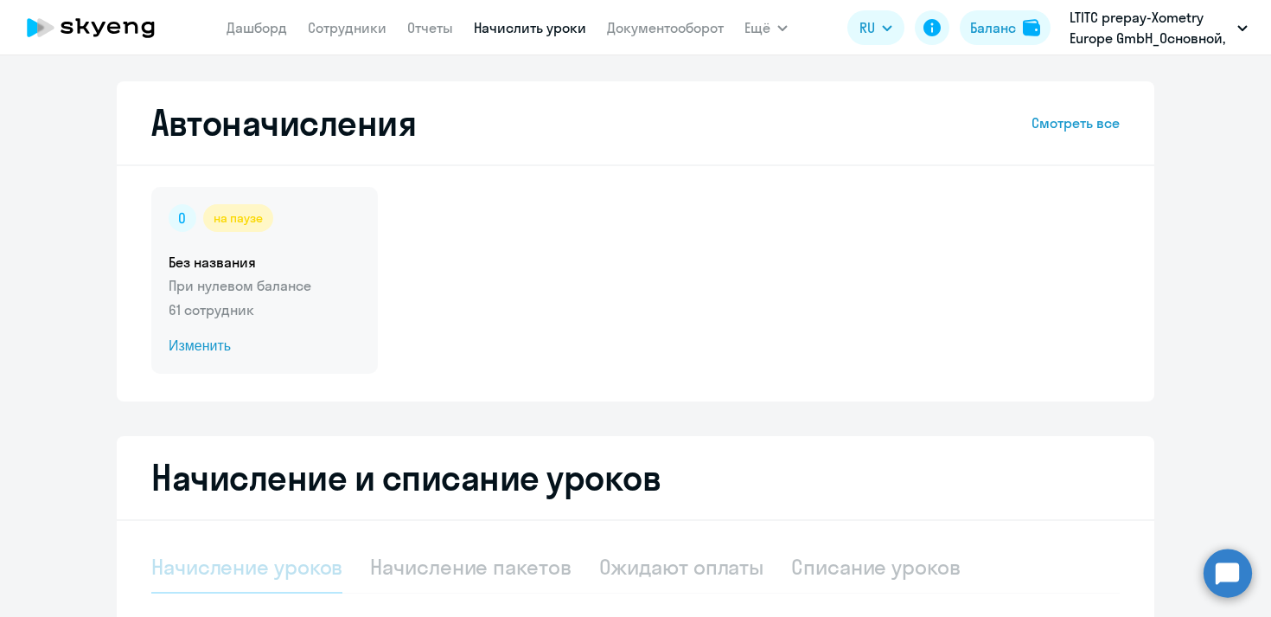
select select "10"
